Goal: Task Accomplishment & Management: Use online tool/utility

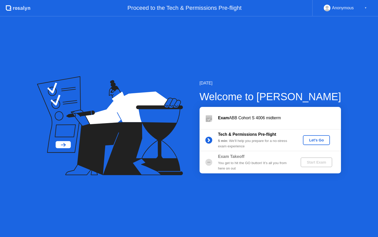
click at [316, 142] on div "Let's Go" at bounding box center [316, 140] width 23 height 4
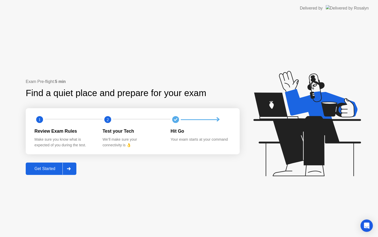
click at [68, 165] on div at bounding box center [69, 169] width 12 height 12
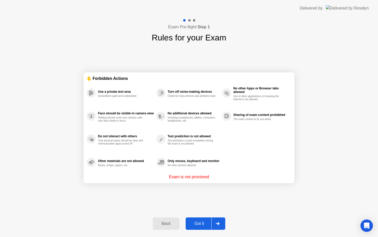
click at [202, 224] on div "Got it" at bounding box center [199, 223] width 24 height 5
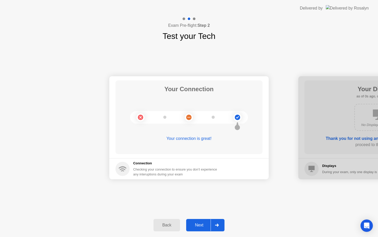
click at [211, 224] on div at bounding box center [217, 225] width 12 height 12
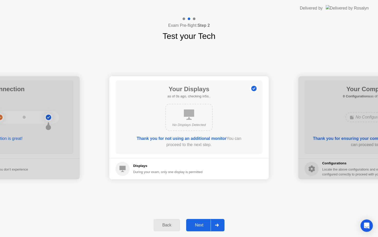
click at [209, 224] on div "Next" at bounding box center [199, 225] width 23 height 5
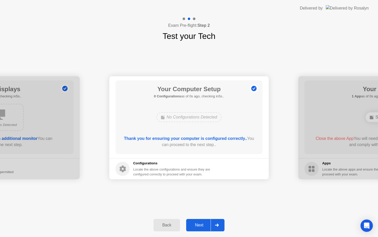
click at [209, 224] on div "Next" at bounding box center [199, 225] width 23 height 5
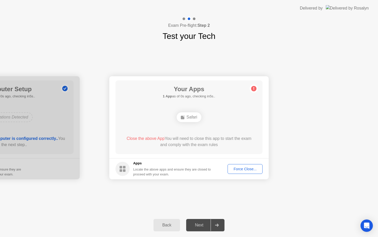
click at [245, 167] on div "Force Close..." at bounding box center [245, 169] width 31 height 4
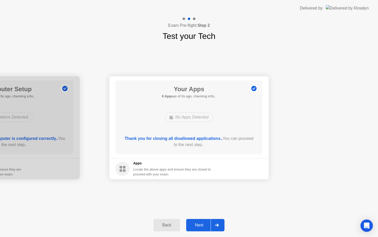
click at [255, 171] on footer "Apps Locate the above apps and ensure they are closed to proceed with your exam." at bounding box center [189, 168] width 160 height 21
click at [201, 223] on div "Next" at bounding box center [199, 225] width 23 height 5
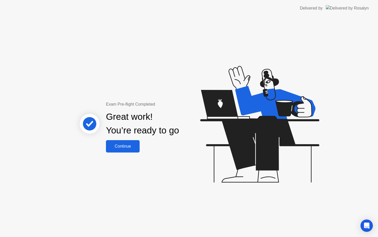
click at [133, 145] on div "Continue" at bounding box center [123, 146] width 31 height 5
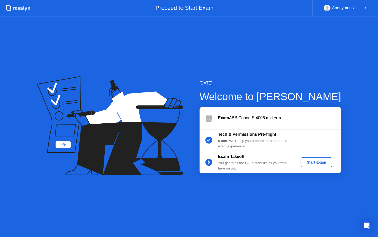
click at [326, 164] on div "Start Exam" at bounding box center [317, 162] width 28 height 4
